Goal: Task Accomplishment & Management: Manage account settings

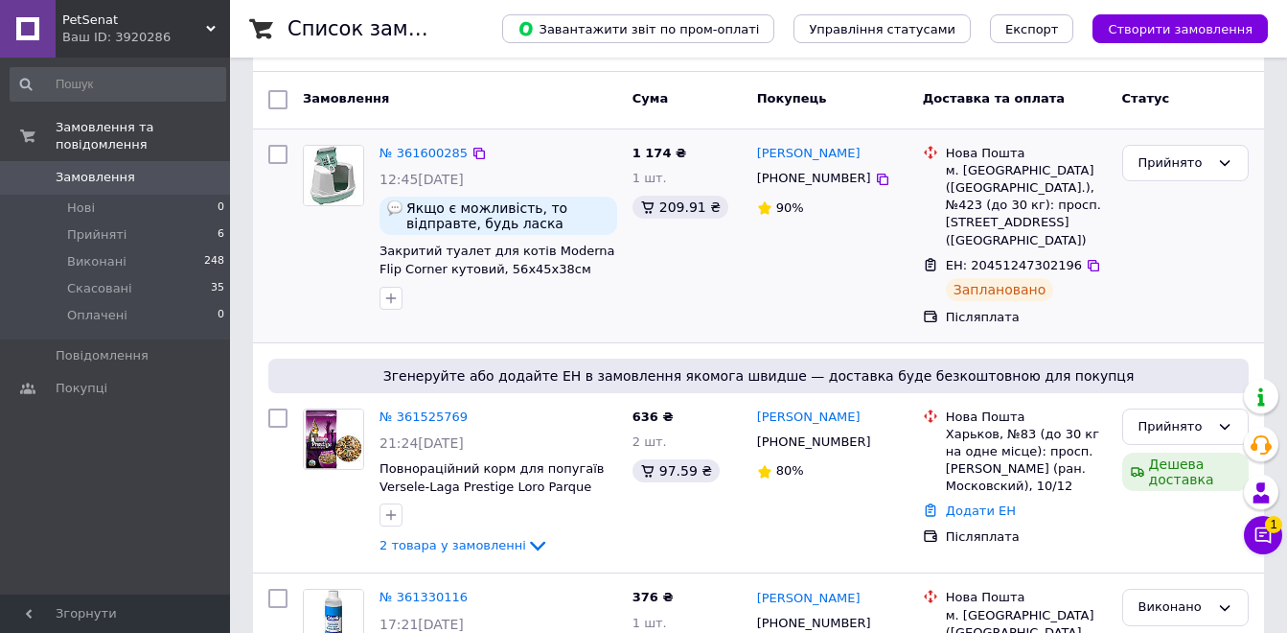
scroll to position [288, 0]
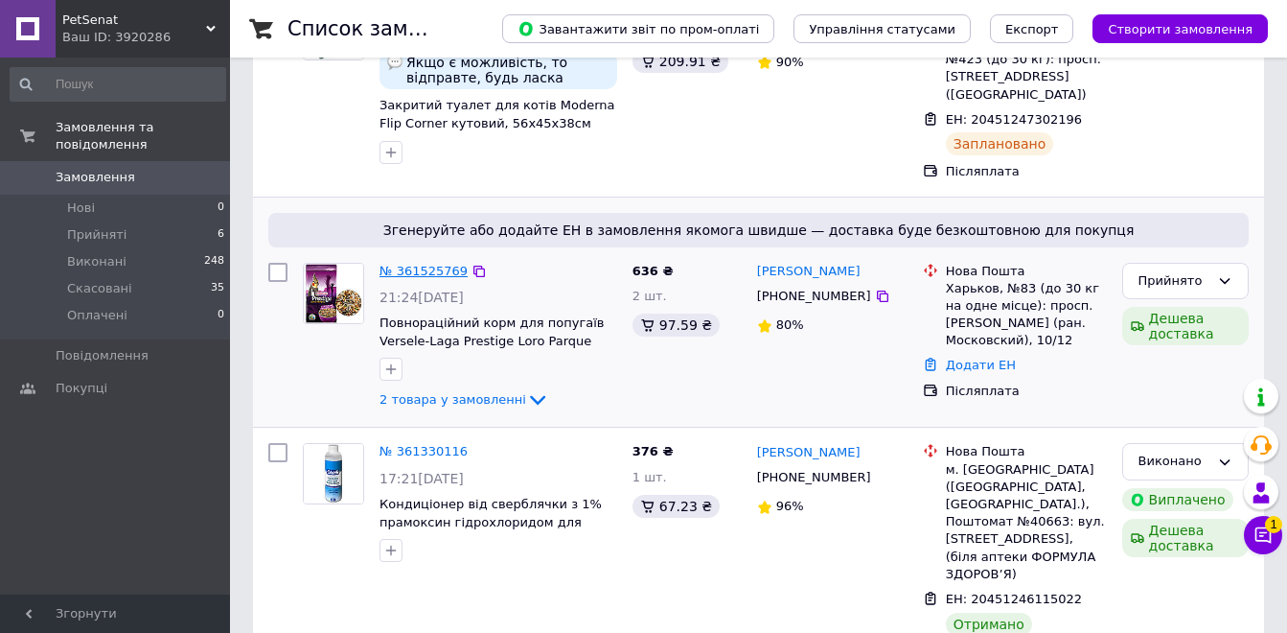
click at [438, 264] on link "№ 361525769" at bounding box center [424, 271] width 88 height 14
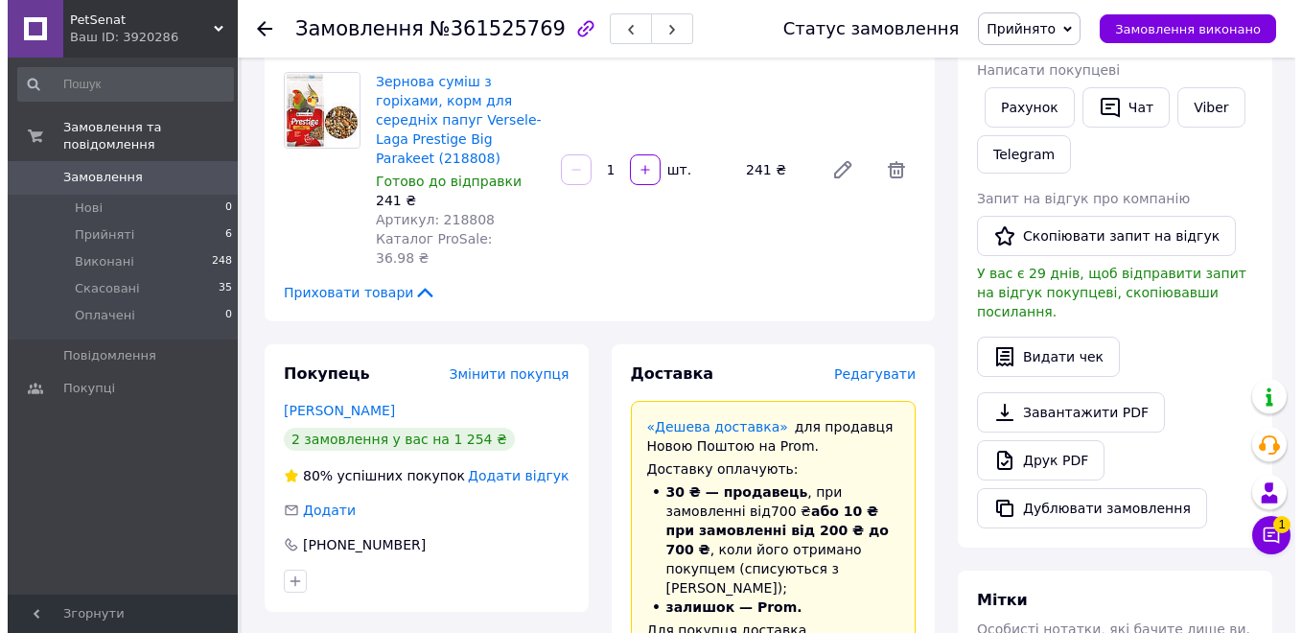
scroll to position [383, 0]
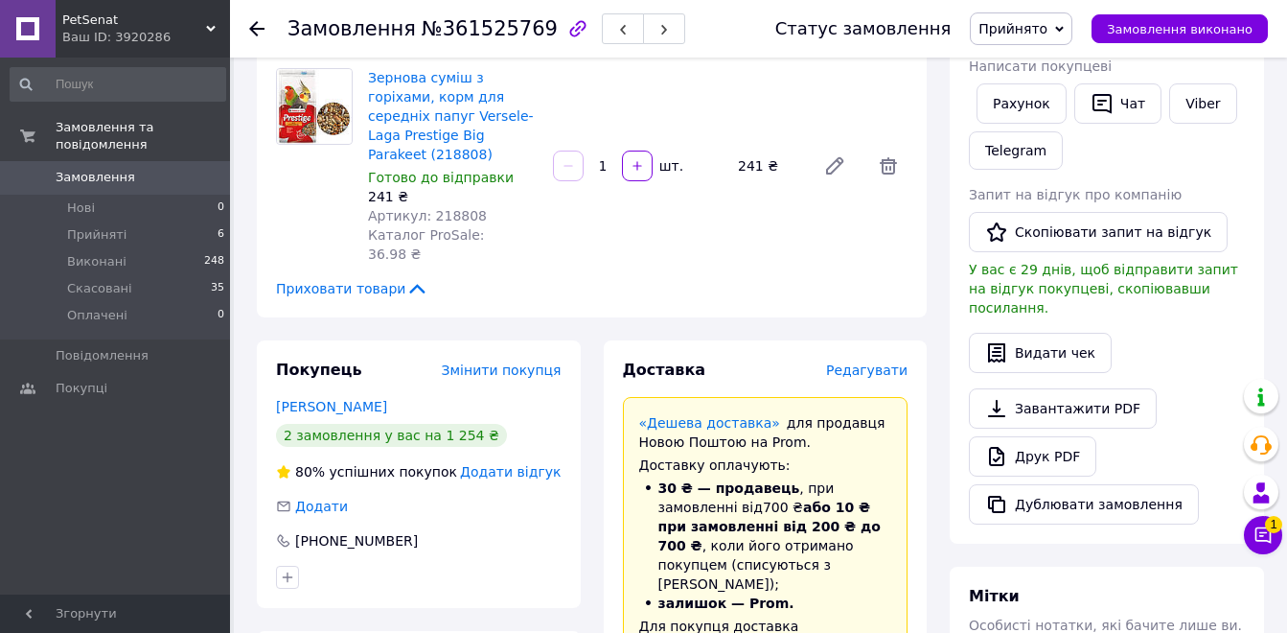
click at [858, 362] on span "Редагувати" at bounding box center [866, 369] width 81 height 15
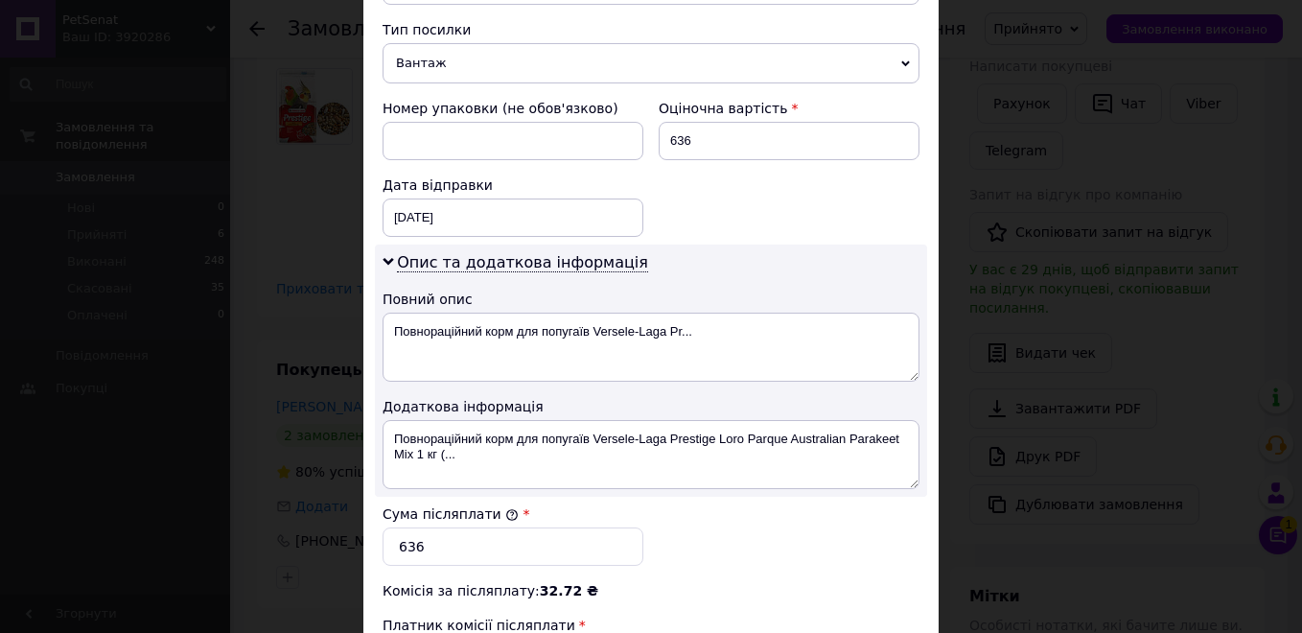
scroll to position [959, 0]
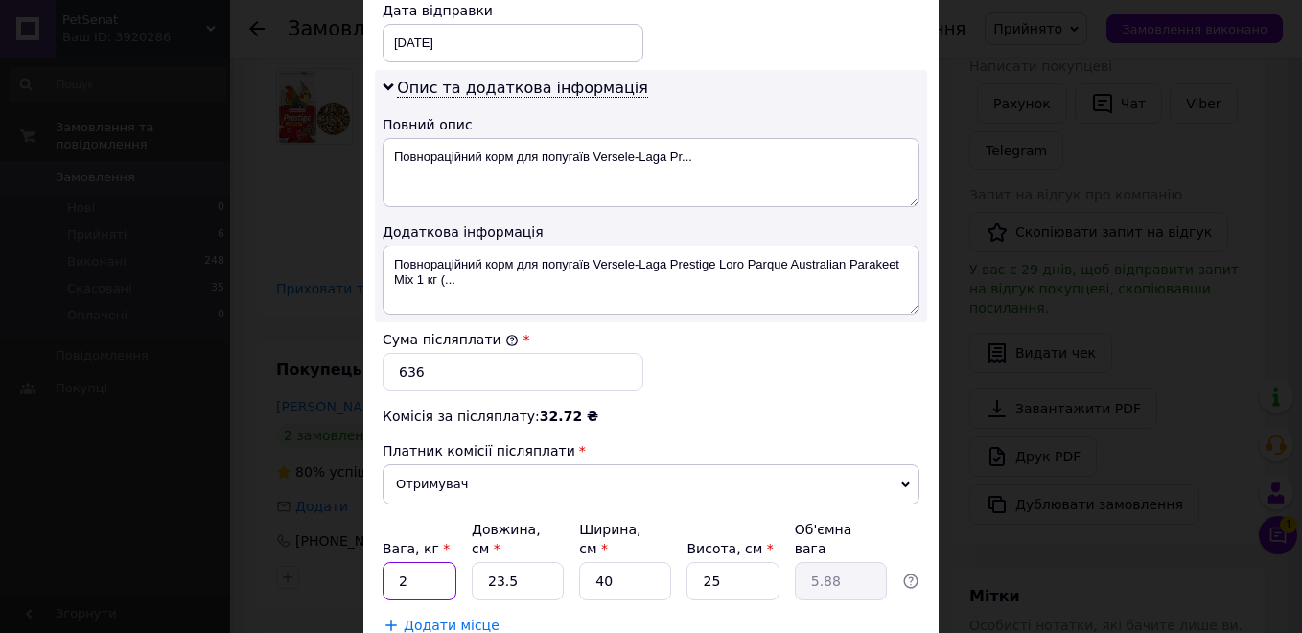
click at [410, 562] on input "2" at bounding box center [419, 581] width 74 height 38
type input "2"
type input "0.5"
type input "26"
type input "6.5"
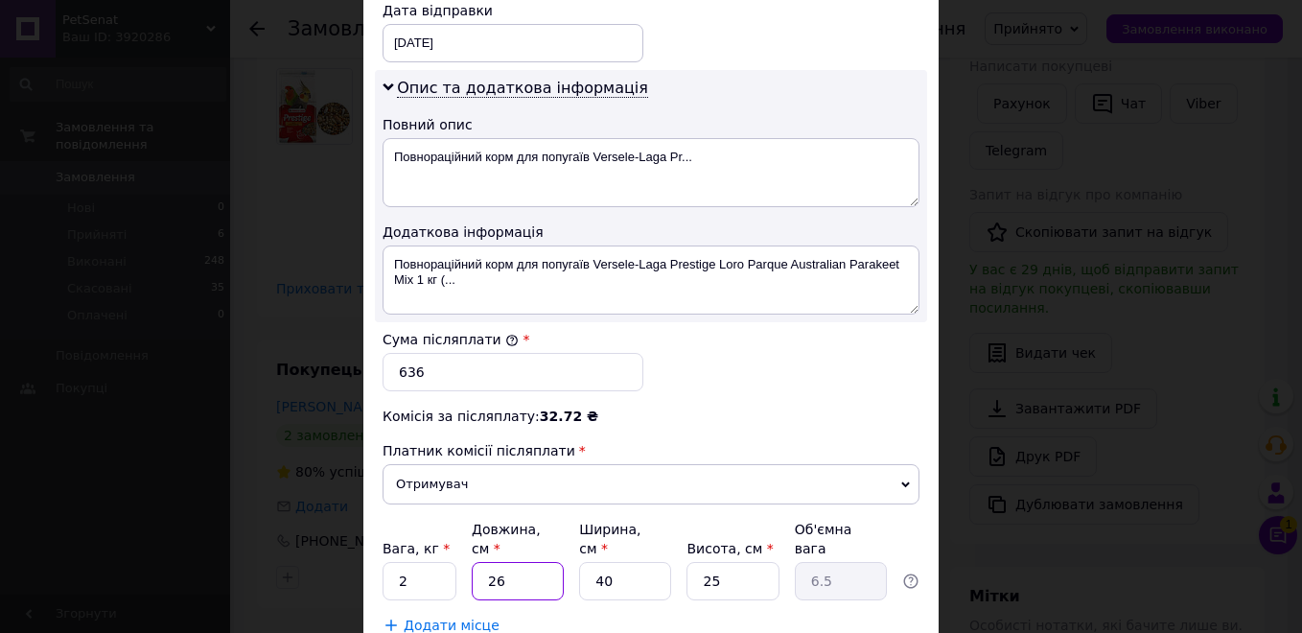
type input "26"
type input "1"
type input "0.16"
type input "14"
type input "2.28"
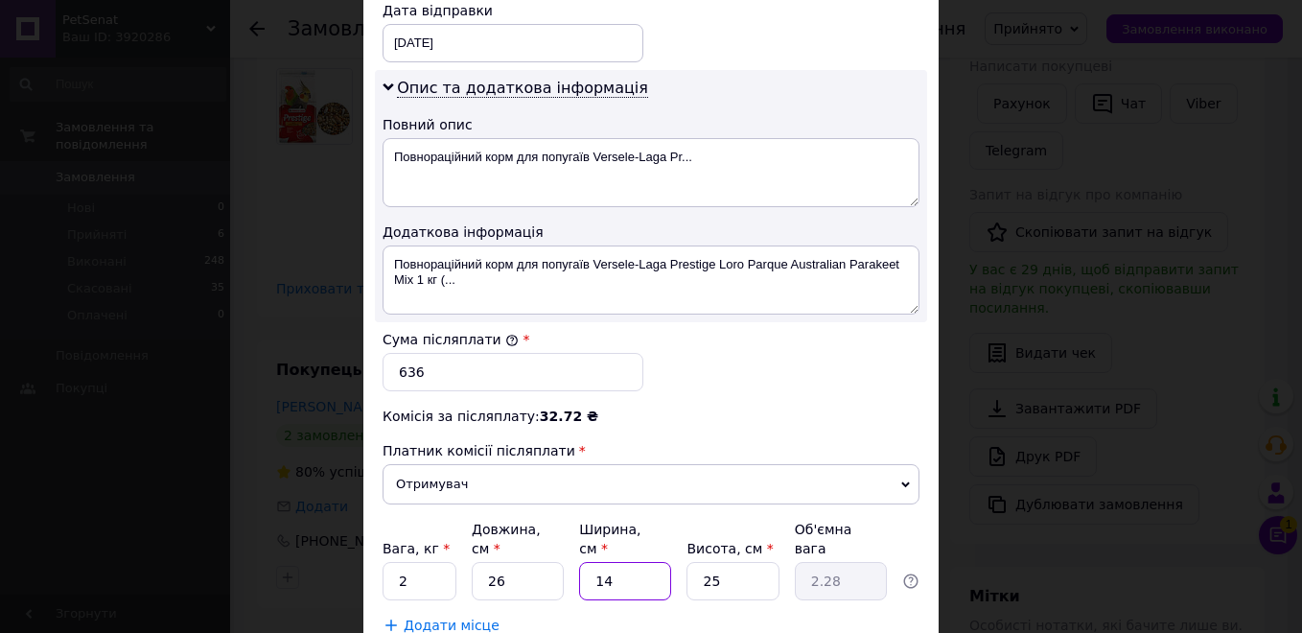
type input "14"
type input "1"
type input "0.1"
type input "16"
type input "1.46"
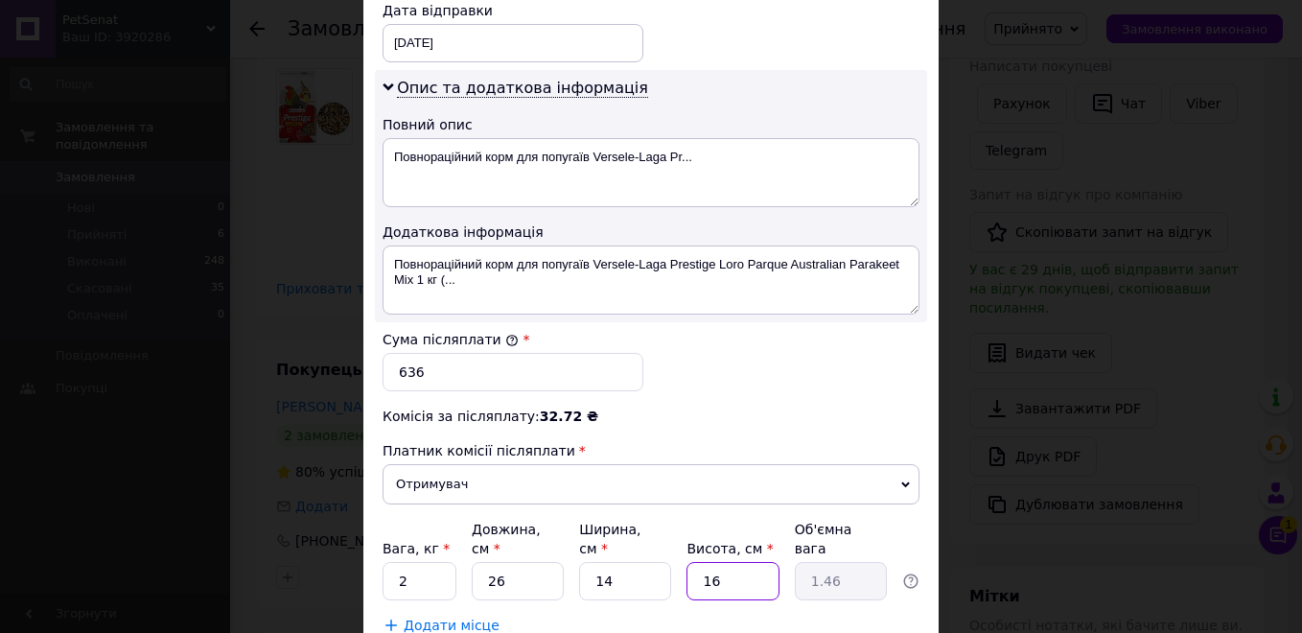
type input "16"
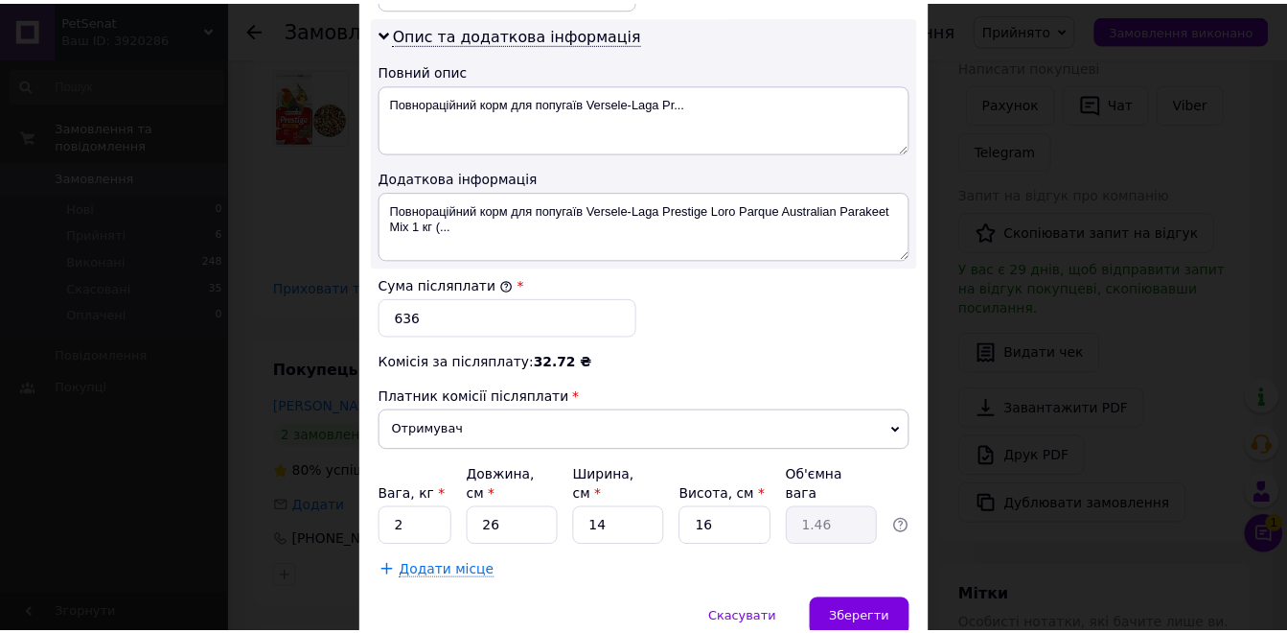
scroll to position [1066, 0]
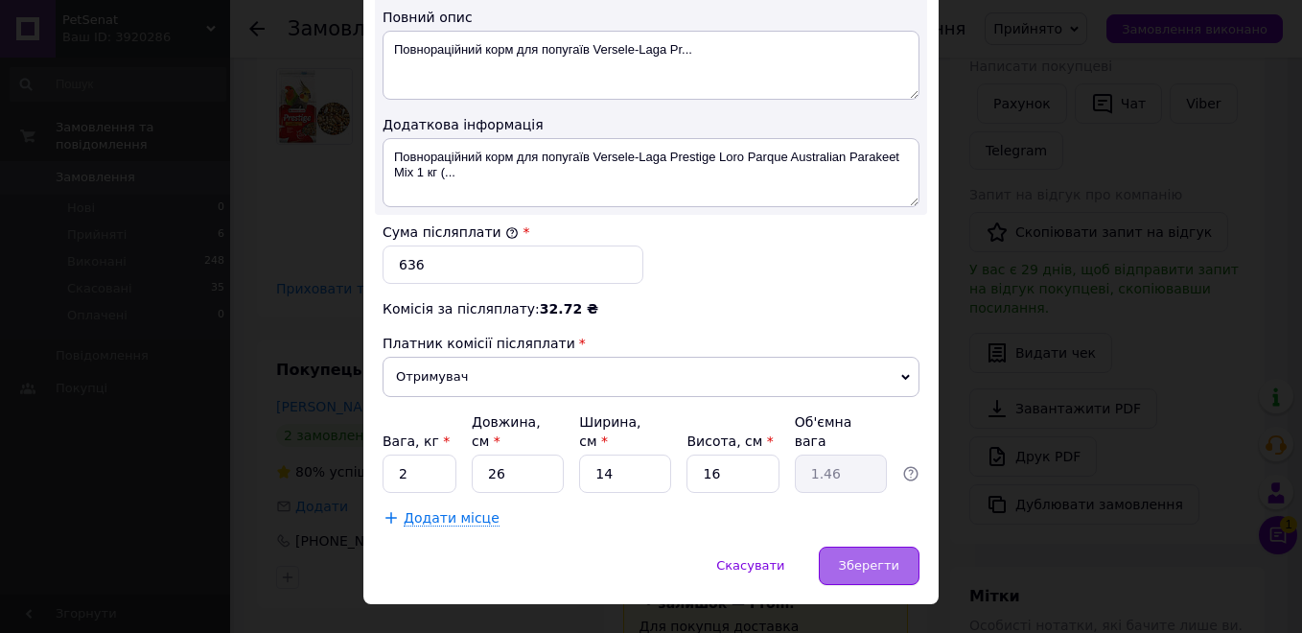
drag, startPoint x: 848, startPoint y: 536, endPoint x: 847, endPoint y: 523, distance: 12.5
click at [847, 546] on div "Зберегти" at bounding box center [869, 565] width 101 height 38
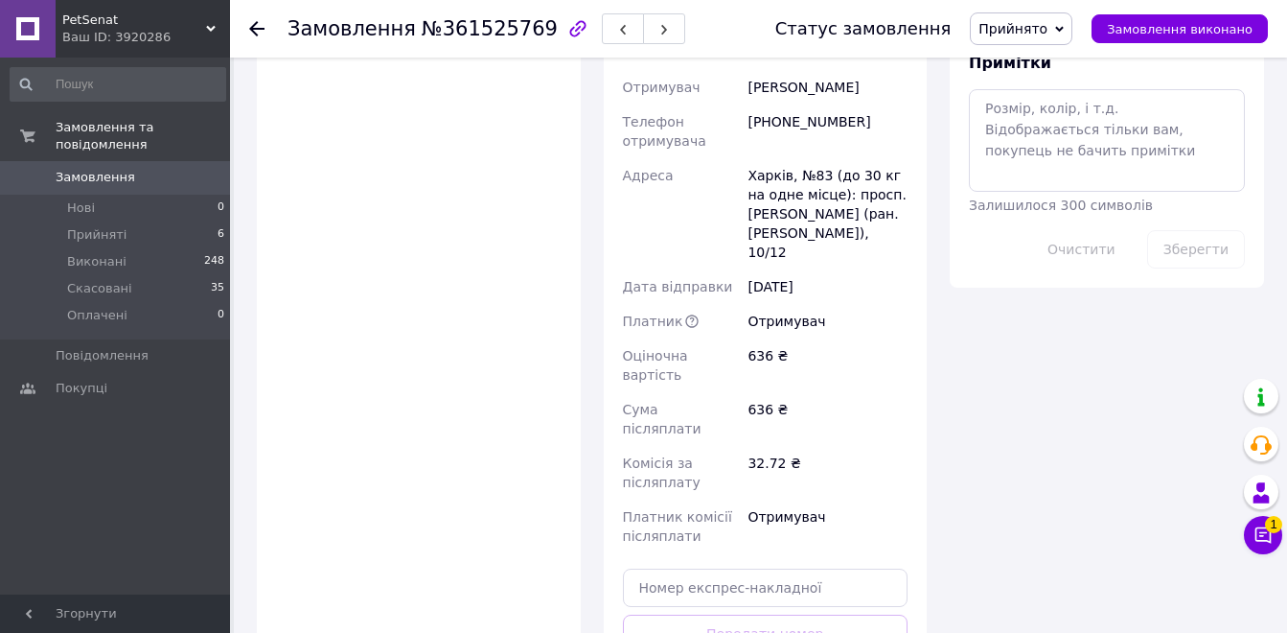
scroll to position [1246, 0]
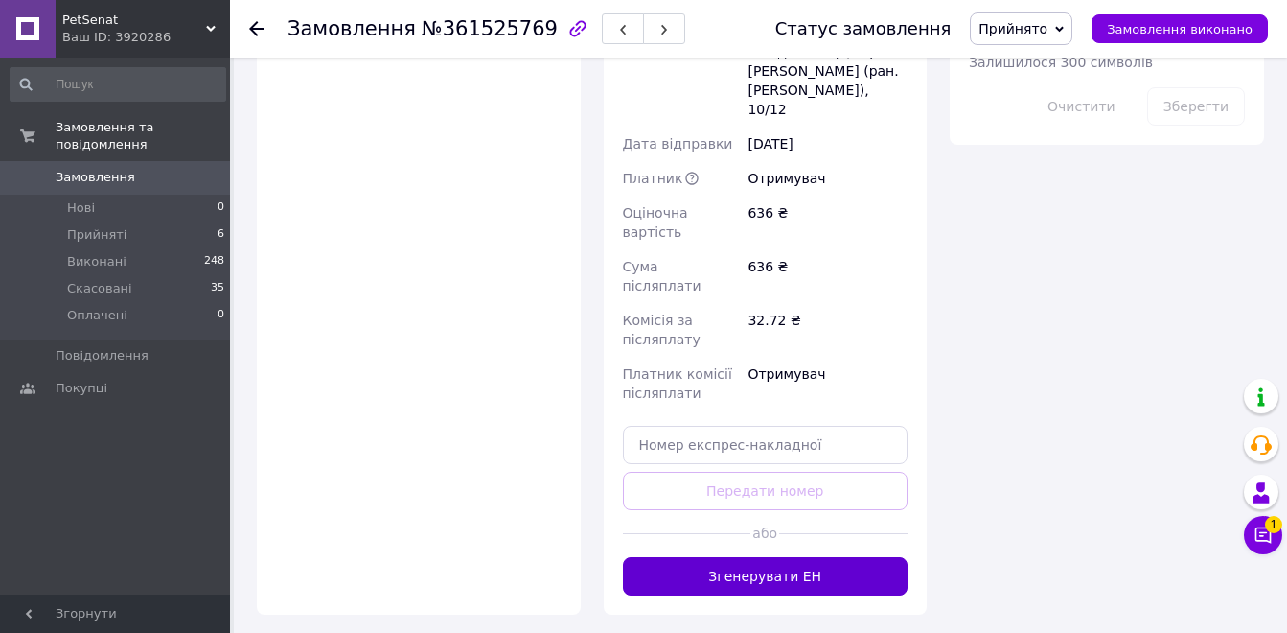
click at [817, 557] on button "Згенерувати ЕН" at bounding box center [766, 576] width 286 height 38
